Goal: Ask a question: Seek information or help from site administrators or community

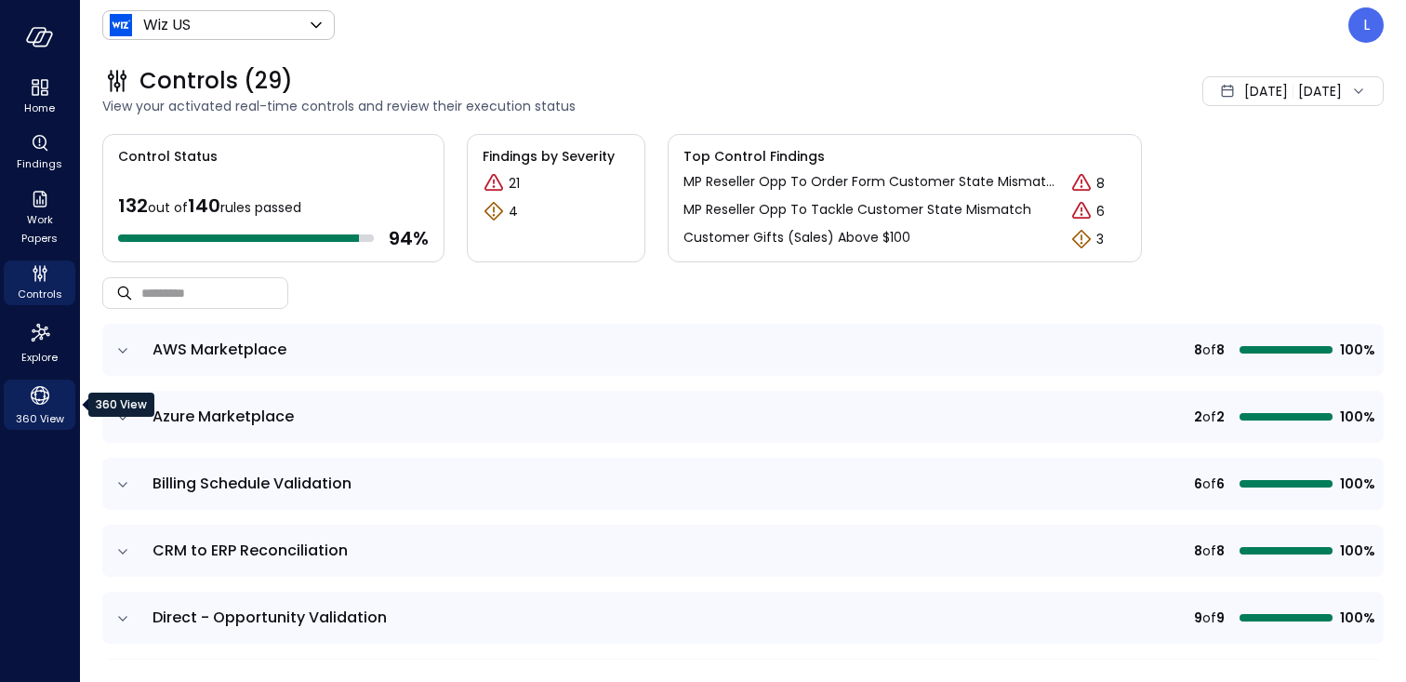
click at [29, 392] on icon "360 View" at bounding box center [40, 395] width 28 height 28
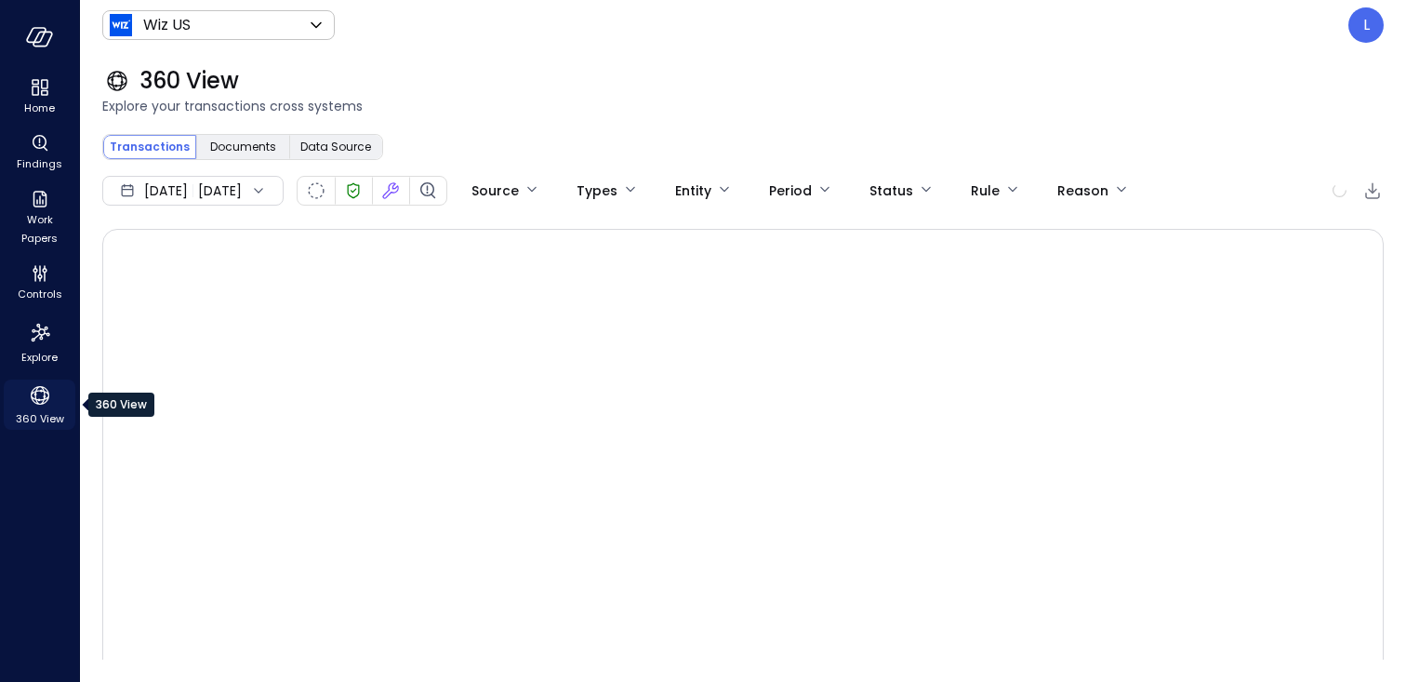
click at [42, 391] on icon "360 View" at bounding box center [40, 395] width 19 height 19
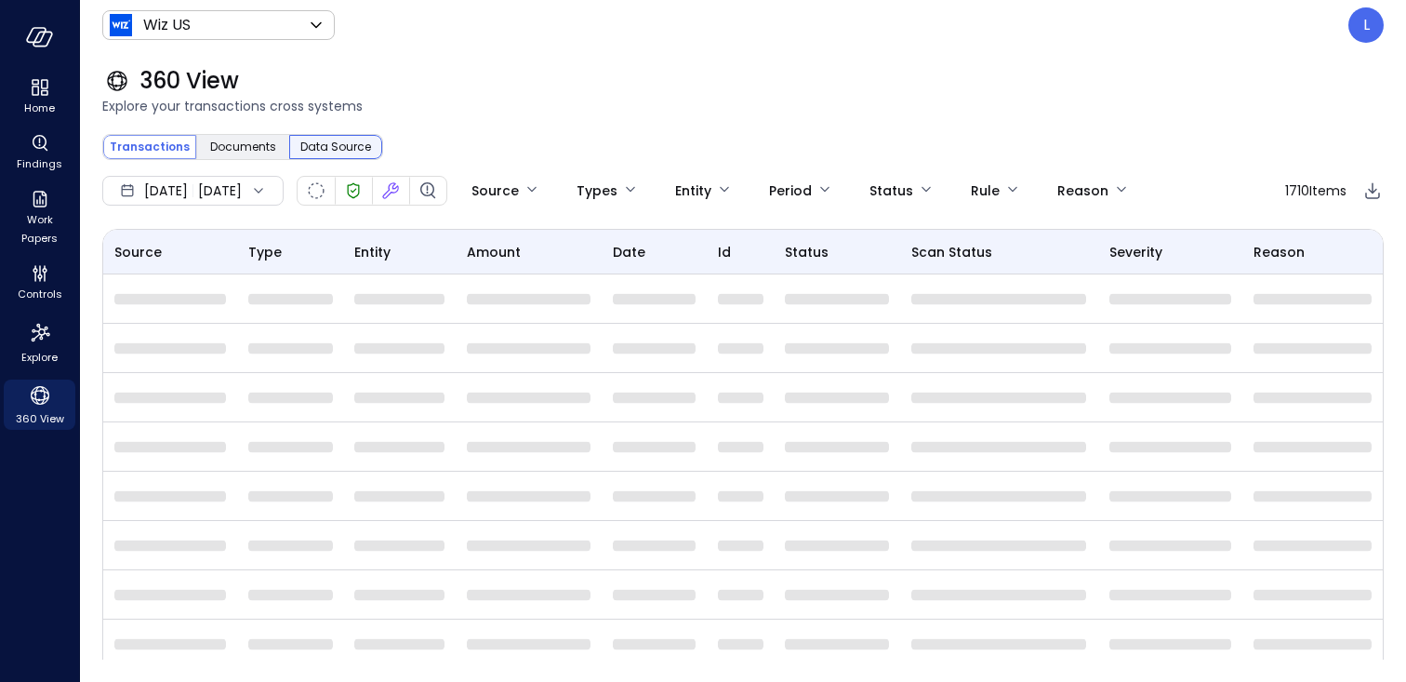
click at [340, 137] on div "Data Source" at bounding box center [335, 147] width 93 height 24
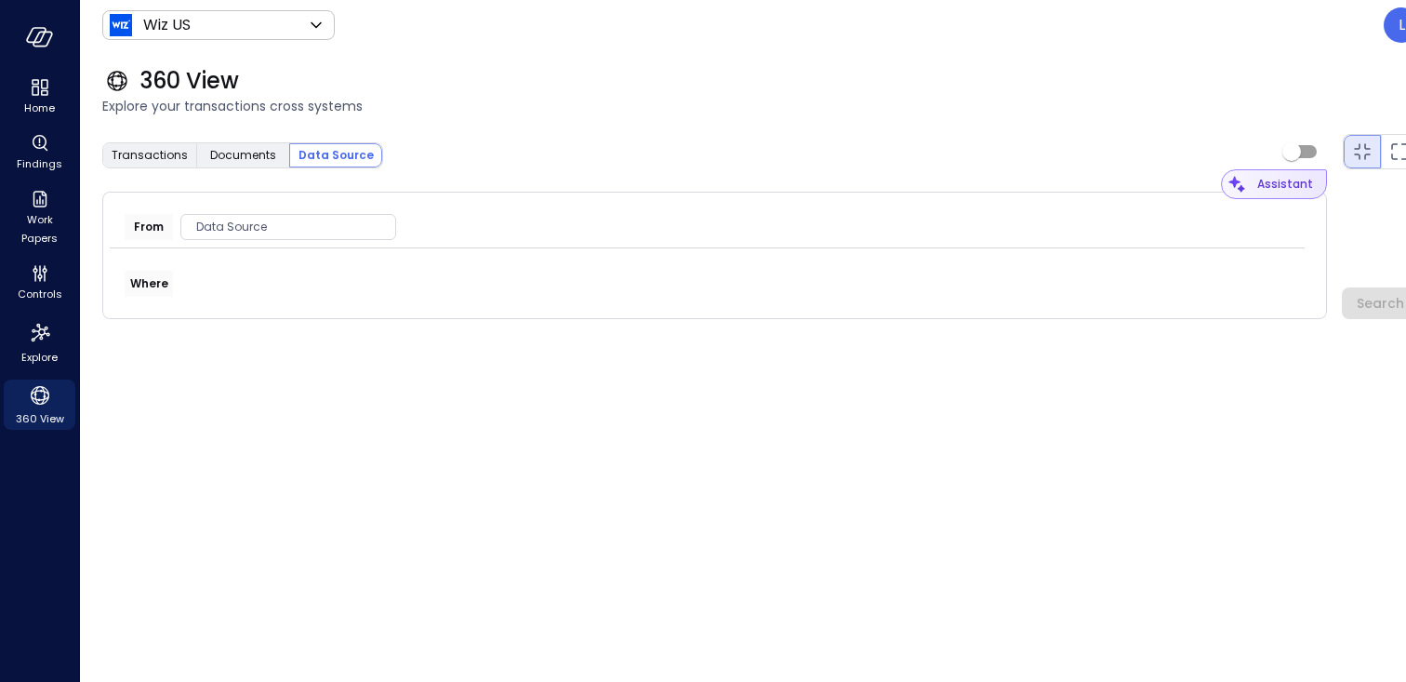
click at [1313, 174] on span "Assistant" at bounding box center [1282, 184] width 61 height 30
click at [1074, 178] on input "text" at bounding box center [1094, 184] width 385 height 49
type input "**********"
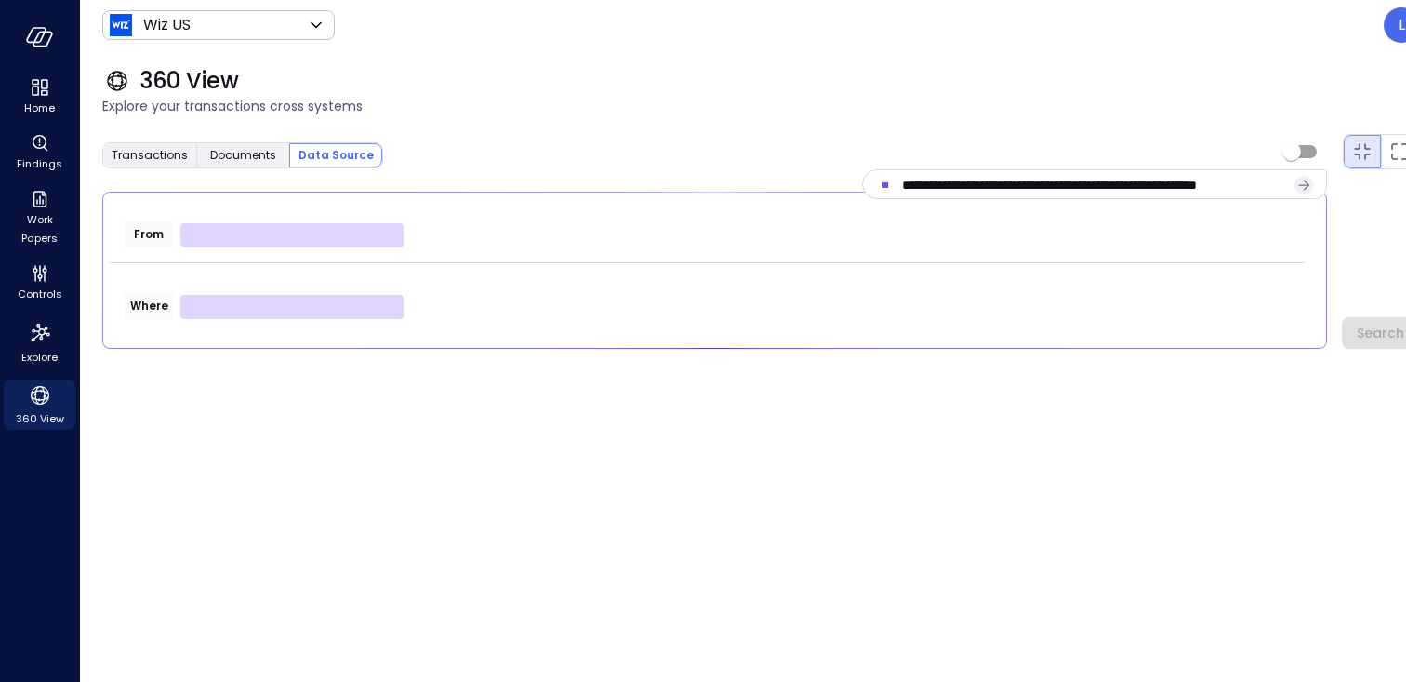
click at [648, 107] on span "Explore your transactions cross systems" at bounding box center [760, 106] width 1317 height 20
click at [647, 79] on div "360 View" at bounding box center [760, 81] width 1317 height 30
click at [955, 466] on div "Transactions Documents Data Source Assistant From Where Search [DATE] [DATE] So…" at bounding box center [760, 397] width 1317 height 526
